Goal: Find specific page/section: Find specific page/section

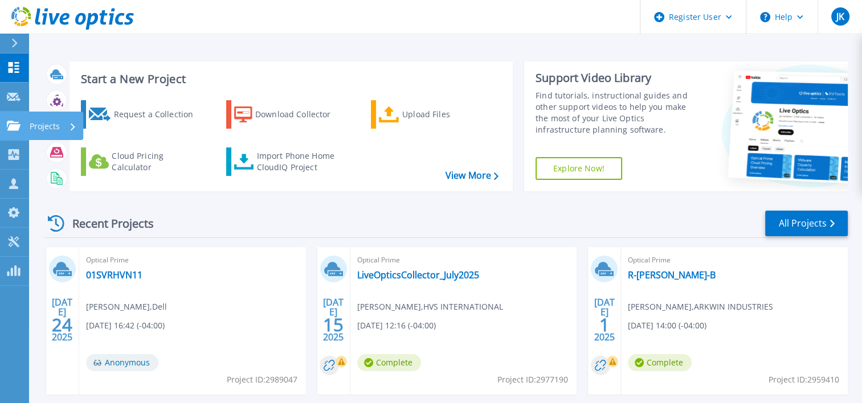
click at [19, 123] on icon at bounding box center [14, 126] width 14 height 10
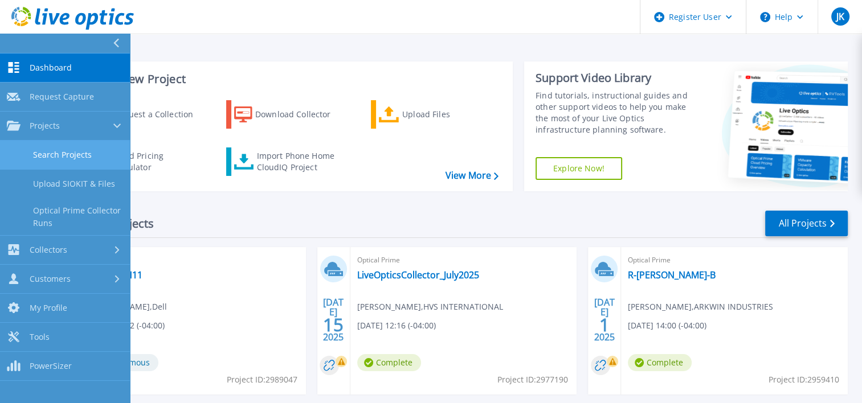
click at [47, 152] on link "Search Projects" at bounding box center [65, 155] width 130 height 29
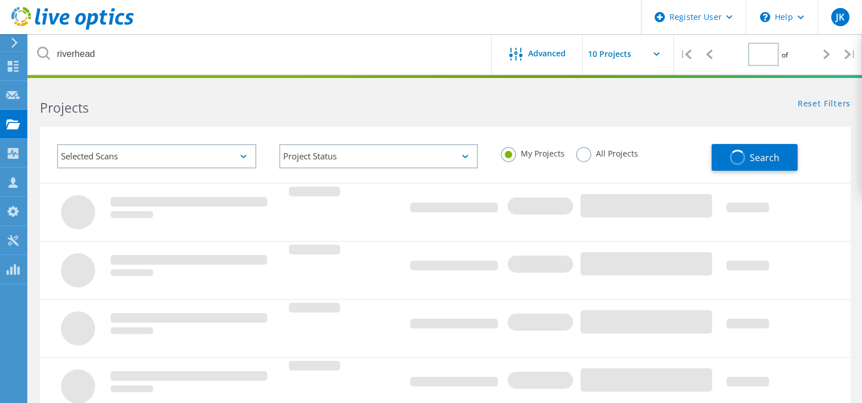
type input "1"
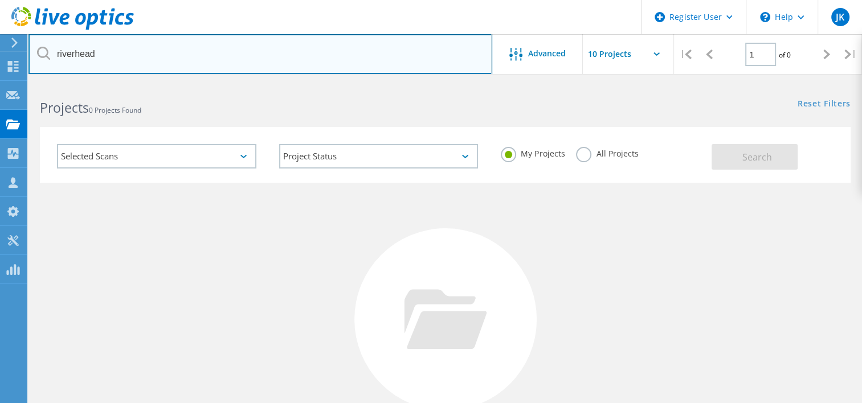
drag, startPoint x: 107, startPoint y: 57, endPoint x: 32, endPoint y: 64, distance: 75.5
click at [32, 64] on input "riverhead" at bounding box center [260, 54] width 464 height 40
type input "two trees"
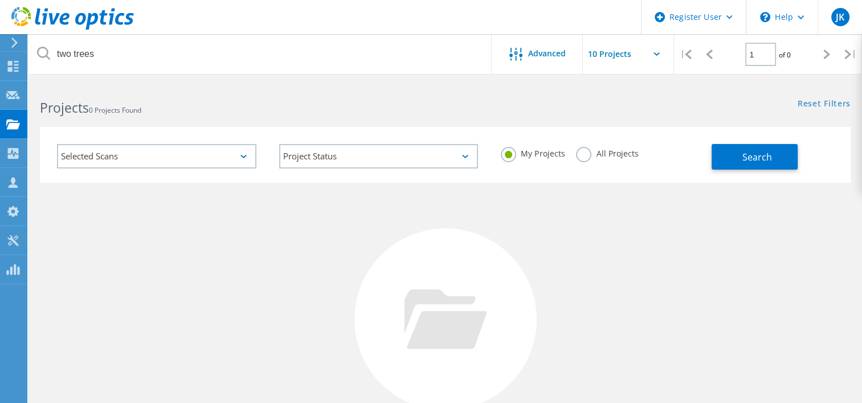
click at [578, 156] on label "All Projects" at bounding box center [607, 152] width 62 height 11
click at [0, 0] on input "All Projects" at bounding box center [0, 0] width 0 height 0
click at [754, 159] on span "Search" at bounding box center [757, 157] width 30 height 13
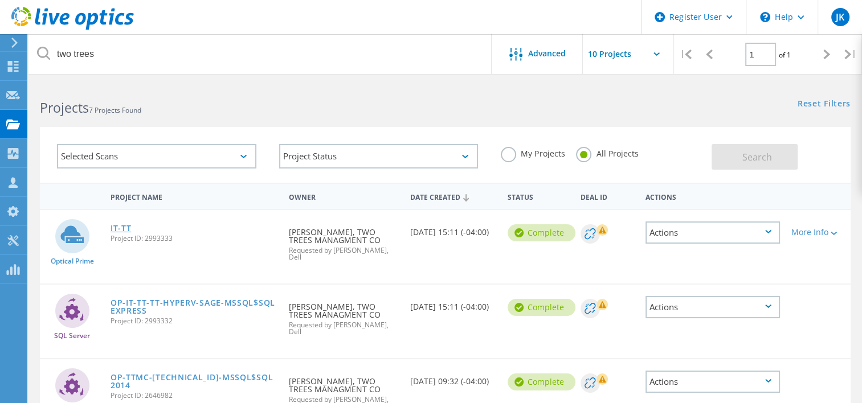
click at [122, 226] on link "IT-TT" at bounding box center [120, 228] width 21 height 8
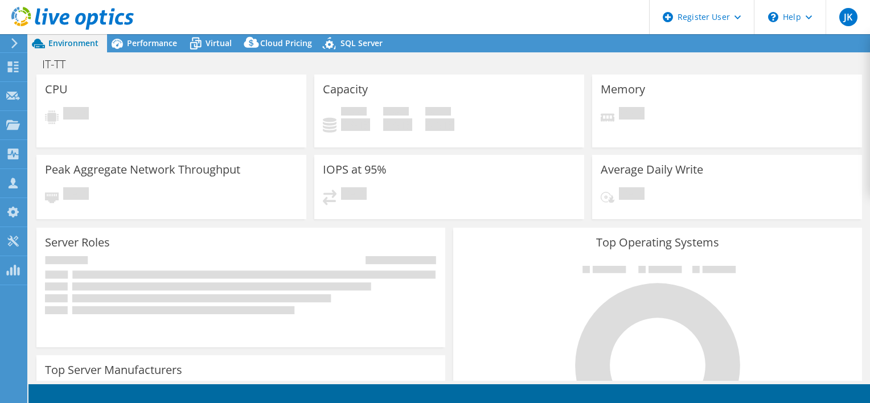
select select "USD"
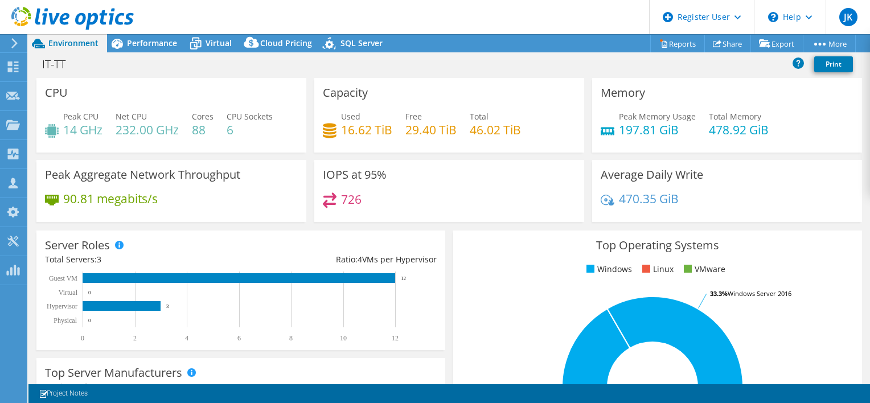
click at [829, 290] on rect at bounding box center [653, 387] width 382 height 199
